Goal: Transaction & Acquisition: Purchase product/service

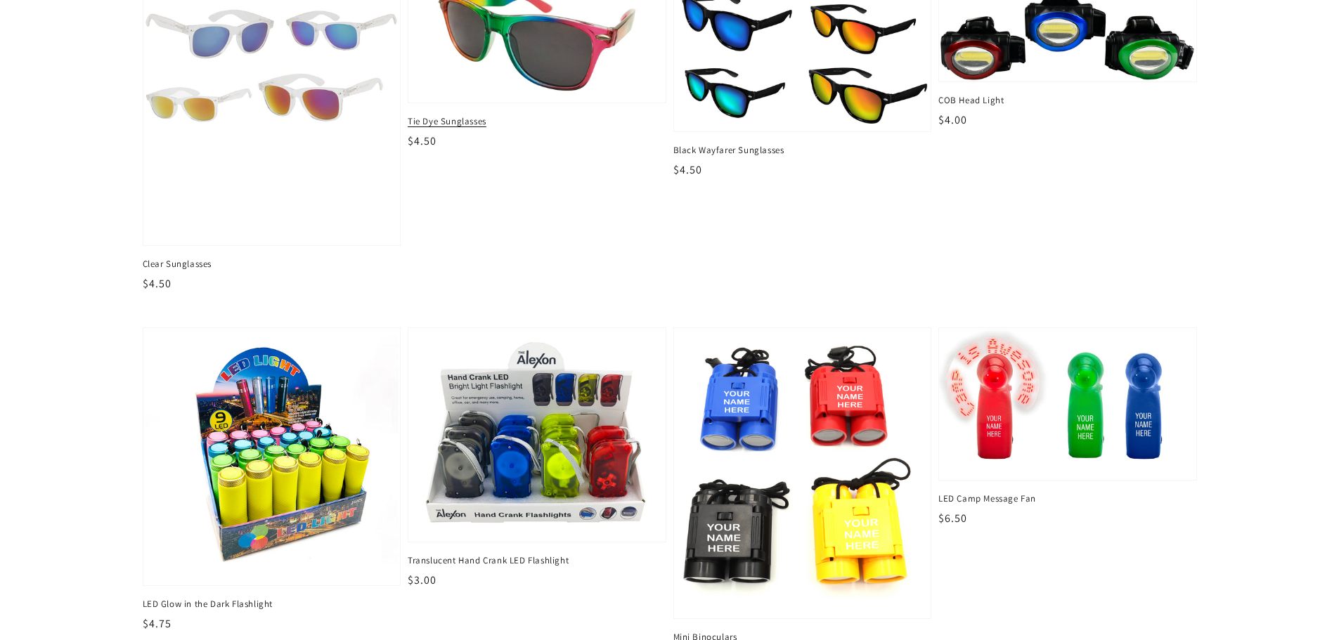
scroll to position [773, 0]
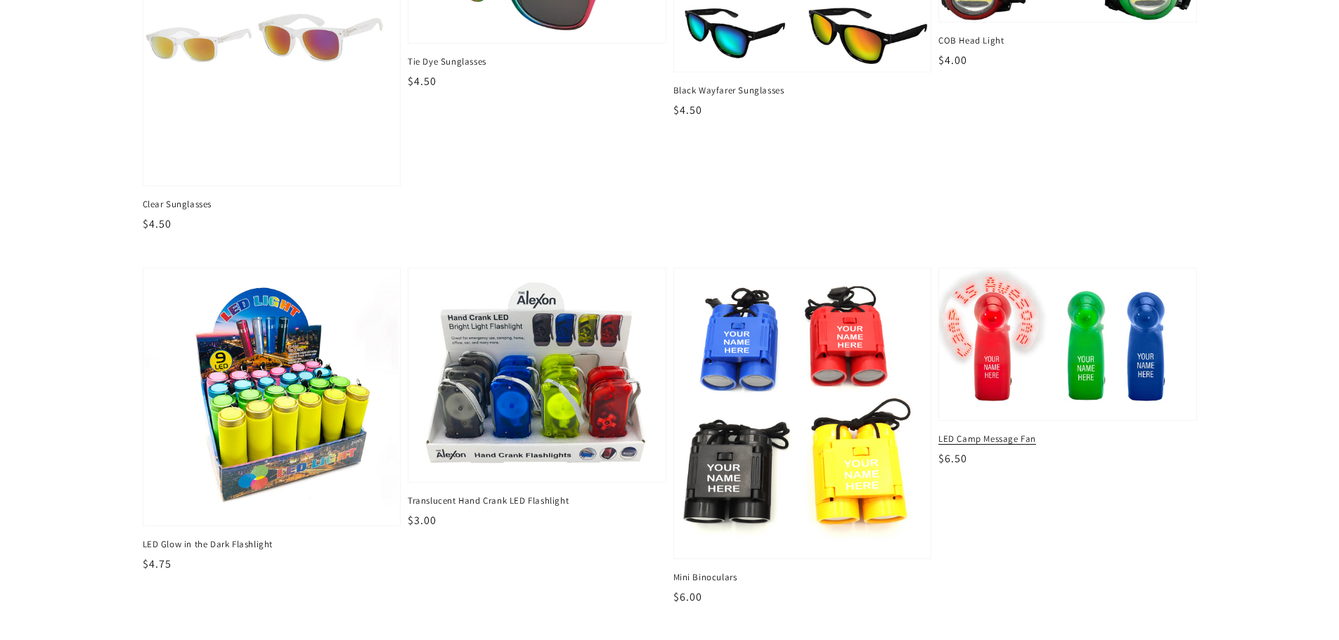
click at [1079, 337] on img at bounding box center [1067, 344] width 264 height 157
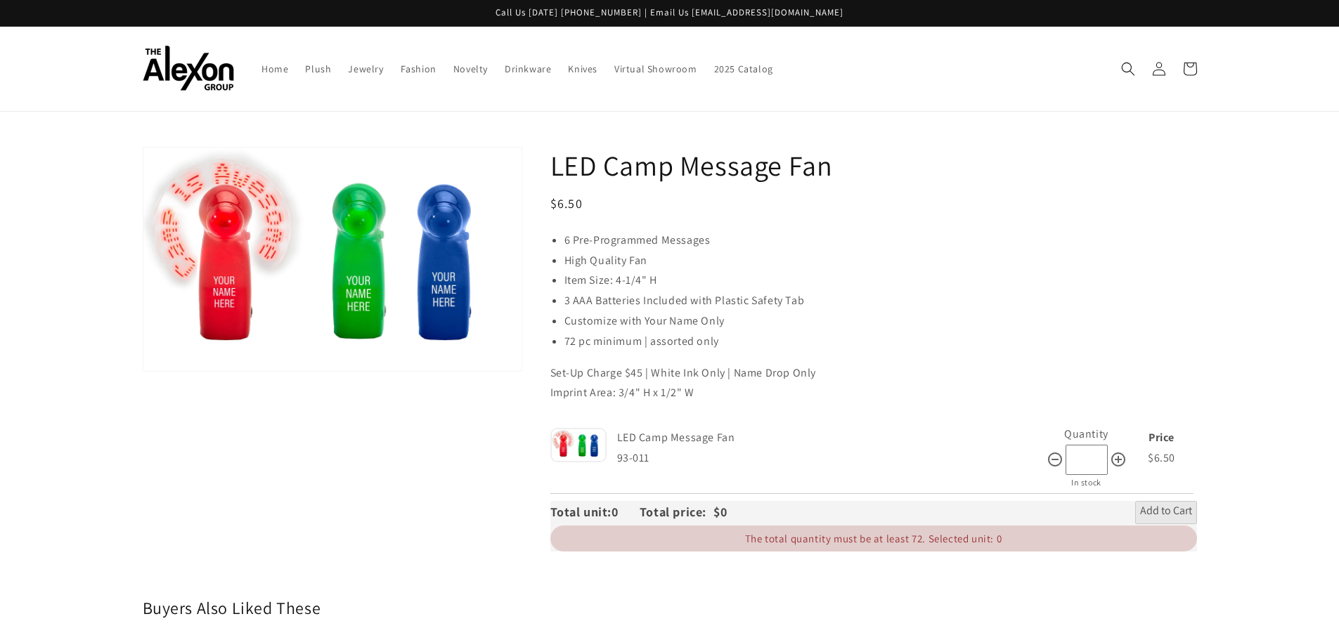
drag, startPoint x: 550, startPoint y: 163, endPoint x: 849, endPoint y: 162, distance: 298.6
click at [849, 162] on h1 "LED Camp Message Fan" at bounding box center [873, 165] width 646 height 37
copy h1 "LED Camp Message Fan"
